Goal: Task Accomplishment & Management: Manage account settings

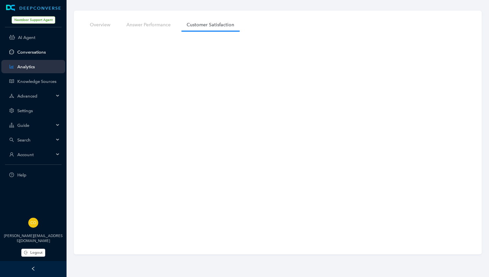
click at [31, 51] on link "Conversations" at bounding box center [38, 52] width 43 height 5
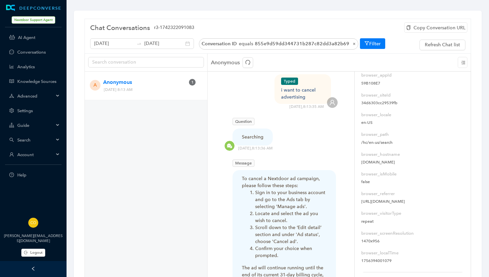
scroll to position [145, 0]
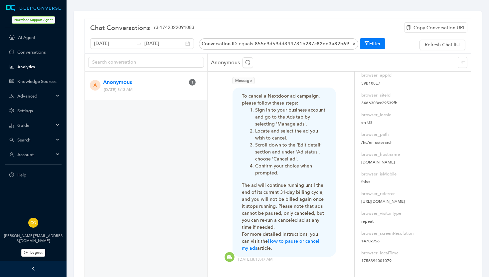
click at [28, 66] on link "Analytics" at bounding box center [38, 66] width 43 height 5
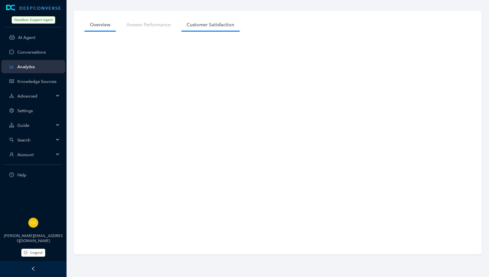
click at [198, 26] on link "Customer Satisfaction" at bounding box center [210, 25] width 58 height 12
click at [34, 52] on link "Conversations" at bounding box center [38, 52] width 43 height 5
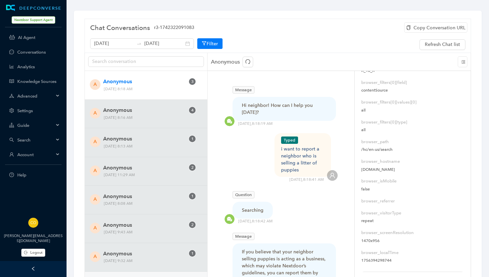
click at [159, 85] on span "[DATE] 8:18 AM" at bounding box center [137, 88] width 73 height 7
click at [113, 81] on span "Anonymous" at bounding box center [144, 81] width 82 height 8
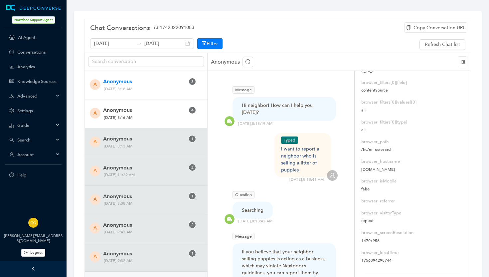
click at [147, 119] on span "[DATE] 8:16 AM" at bounding box center [137, 117] width 73 height 7
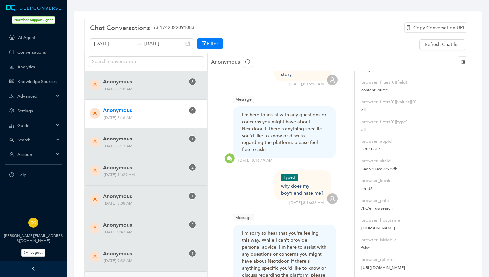
scroll to position [121, 0]
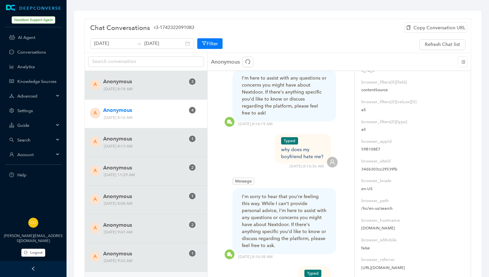
click at [465, 61] on icon "menu-unfold" at bounding box center [463, 62] width 4 height 4
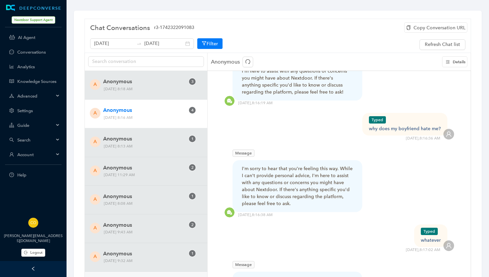
click at [465, 61] on span "Details" at bounding box center [459, 61] width 13 height 5
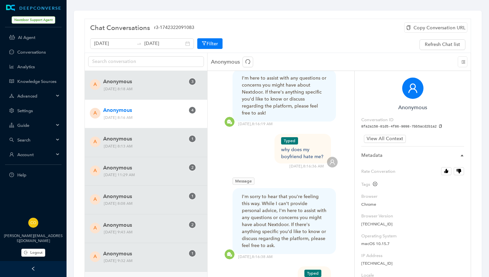
click at [465, 61] on icon "menu-unfold" at bounding box center [463, 62] width 4 height 4
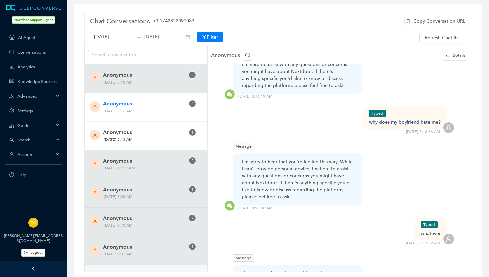
scroll to position [0, 0]
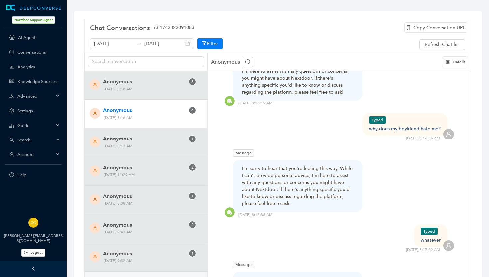
click at [26, 140] on span "Search" at bounding box center [35, 139] width 37 height 5
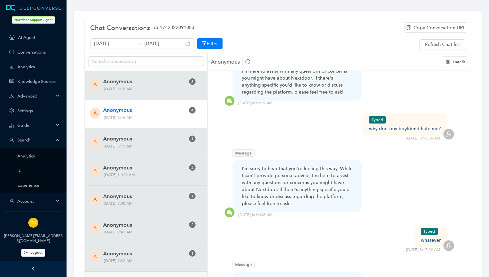
scroll to position [10, 0]
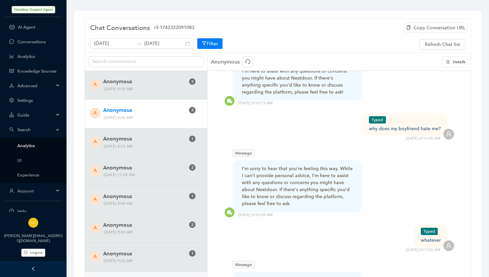
click at [32, 145] on link "Analytics" at bounding box center [38, 145] width 43 height 5
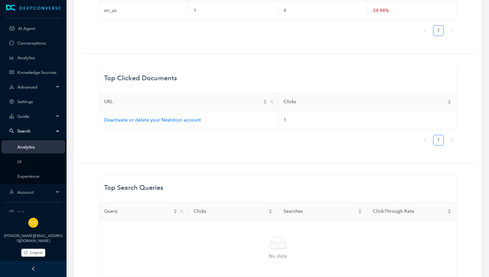
scroll to position [386, 0]
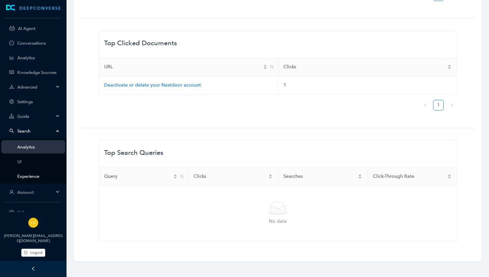
click at [30, 174] on link "Experience" at bounding box center [38, 176] width 43 height 5
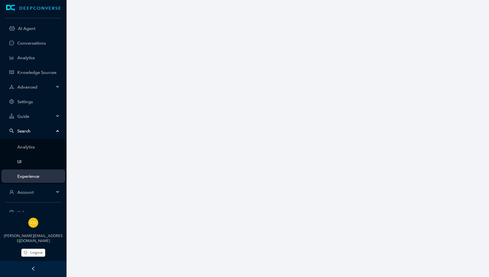
click at [17, 163] on link "UI" at bounding box center [38, 161] width 43 height 5
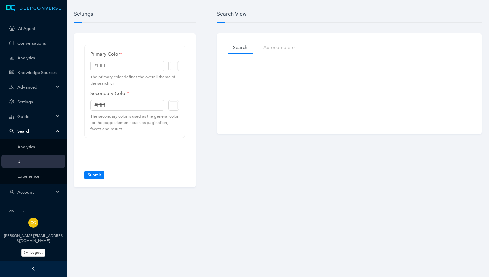
type input "#7ed321"
type input "#000000"
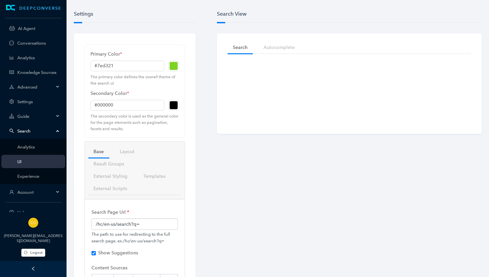
checkbox input "true"
checkbox input "false"
checkbox input "true"
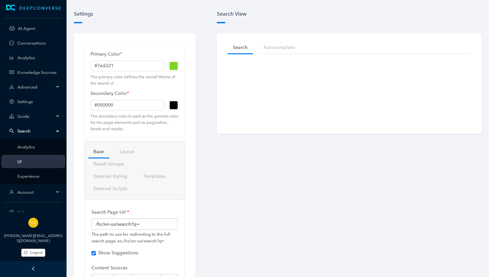
checkbox input "true"
checkbox input "false"
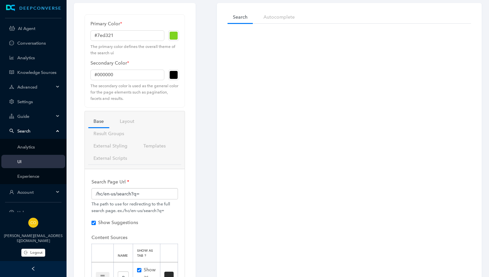
scroll to position [29, 0]
click at [126, 121] on link "Layout" at bounding box center [126, 122] width 25 height 12
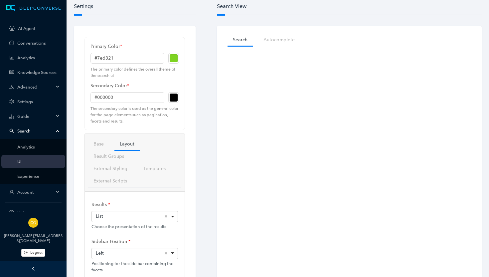
scroll to position [0, 0]
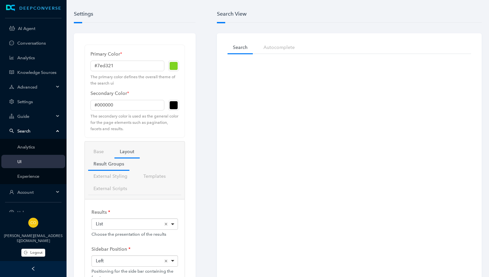
click at [113, 164] on link "Result Groups" at bounding box center [108, 164] width 41 height 12
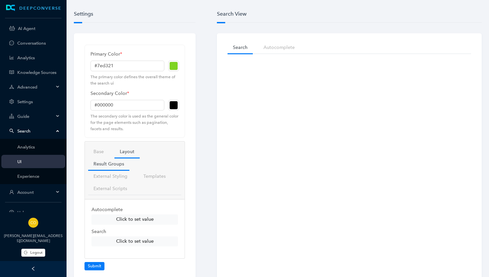
click at [125, 154] on link "Layout" at bounding box center [126, 151] width 25 height 12
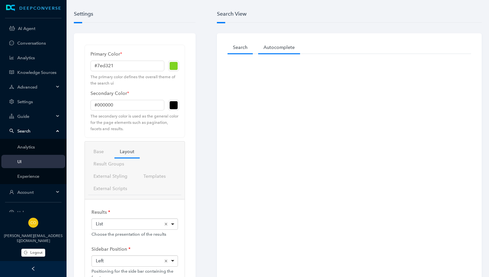
click at [275, 47] on link "Autocomplete" at bounding box center [279, 47] width 42 height 12
click at [241, 48] on link "Search" at bounding box center [239, 47] width 25 height 12
click at [27, 147] on link "Analytics" at bounding box center [38, 146] width 43 height 5
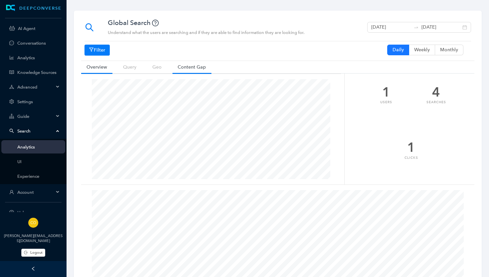
click at [192, 66] on link "Content Gap" at bounding box center [191, 67] width 39 height 12
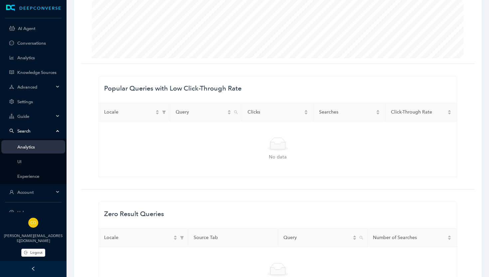
scroll to position [182, 0]
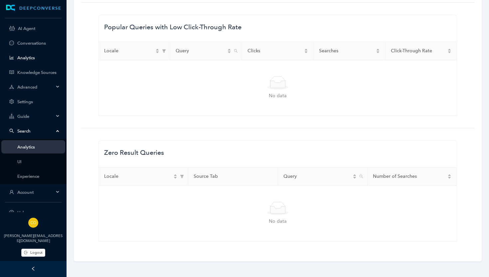
click at [27, 57] on link "Analytics" at bounding box center [38, 57] width 43 height 5
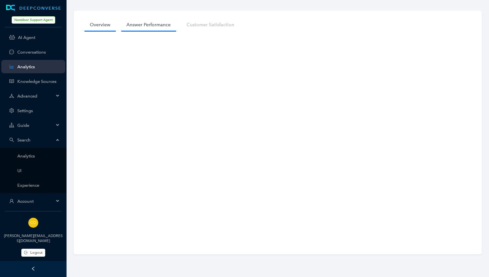
click at [157, 25] on link "Answer Performance" at bounding box center [148, 25] width 55 height 12
click at [219, 28] on link "Customer Satisfaction" at bounding box center [210, 25] width 58 height 12
